Goal: Navigation & Orientation: Find specific page/section

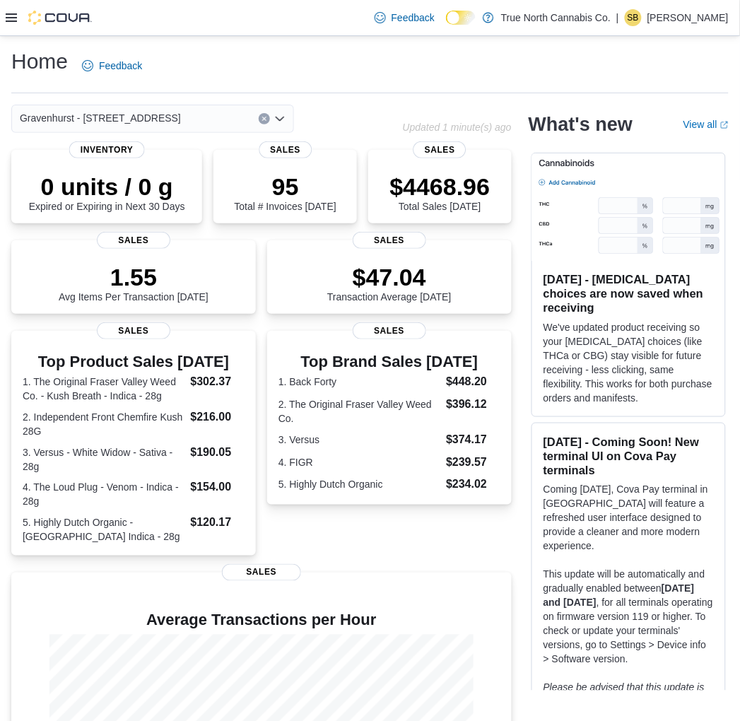
click at [698, 22] on p "Shawna Biamonte" at bounding box center [688, 17] width 81 height 17
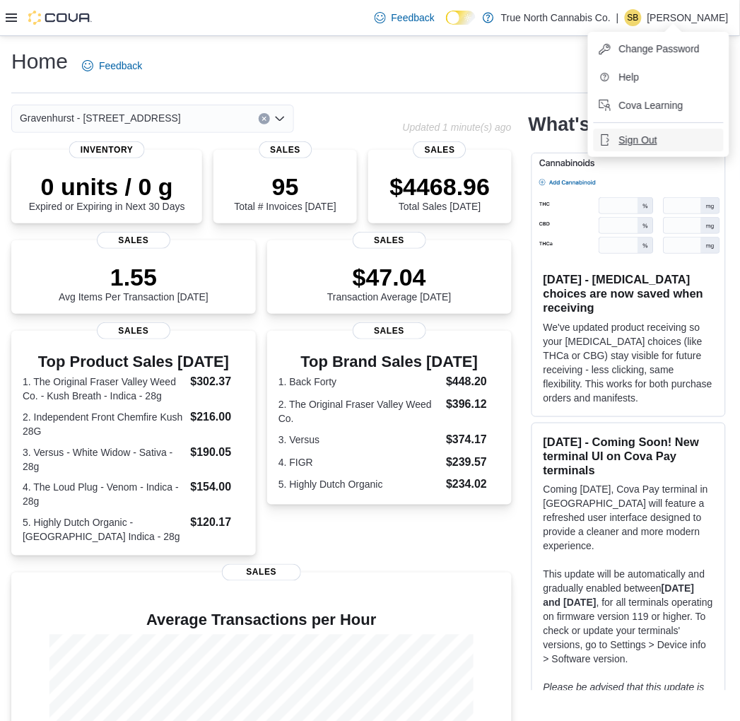
click at [625, 142] on span "Sign Out" at bounding box center [638, 140] width 38 height 14
